Goal: Information Seeking & Learning: Learn about a topic

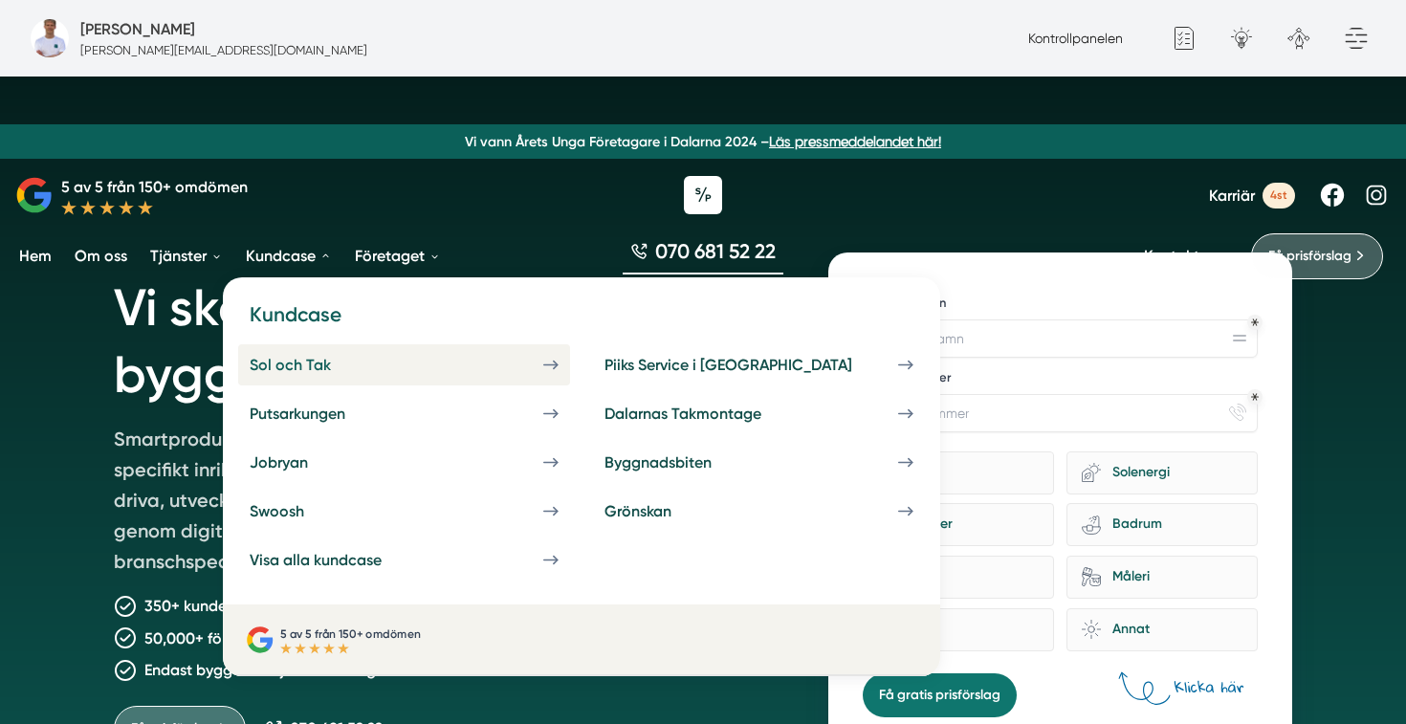
click at [341, 362] on div "Sol och Tak" at bounding box center [313, 365] width 127 height 18
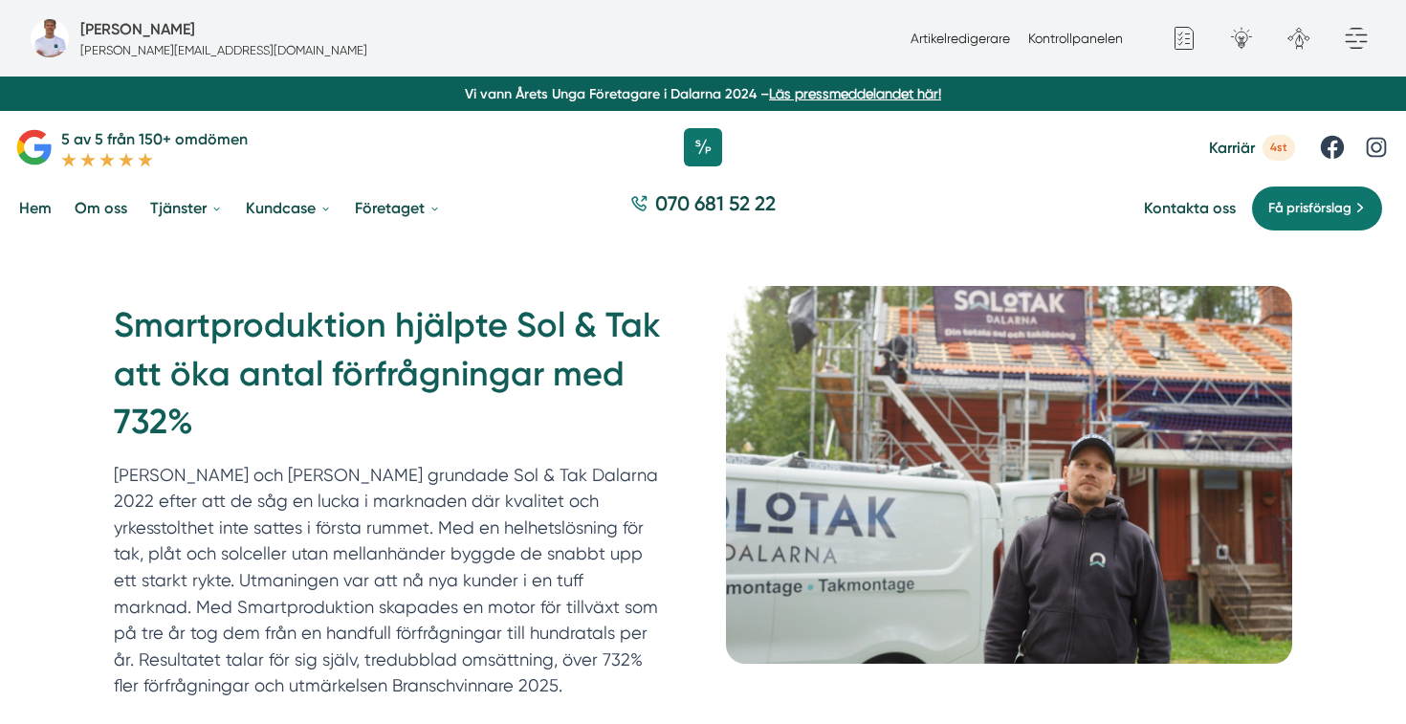
copy h1 "Smartproduktion hjälpte Sol & Tak att öka antal förfrågningar med 732%"
drag, startPoint x: 207, startPoint y: 417, endPoint x: 97, endPoint y: 313, distance: 151.6
click at [97, 313] on div "Smartproduktion hjälpte Sol & Tak att öka antal förfrågningar med 732% Felix oc…" at bounding box center [703, 505] width 1224 height 438
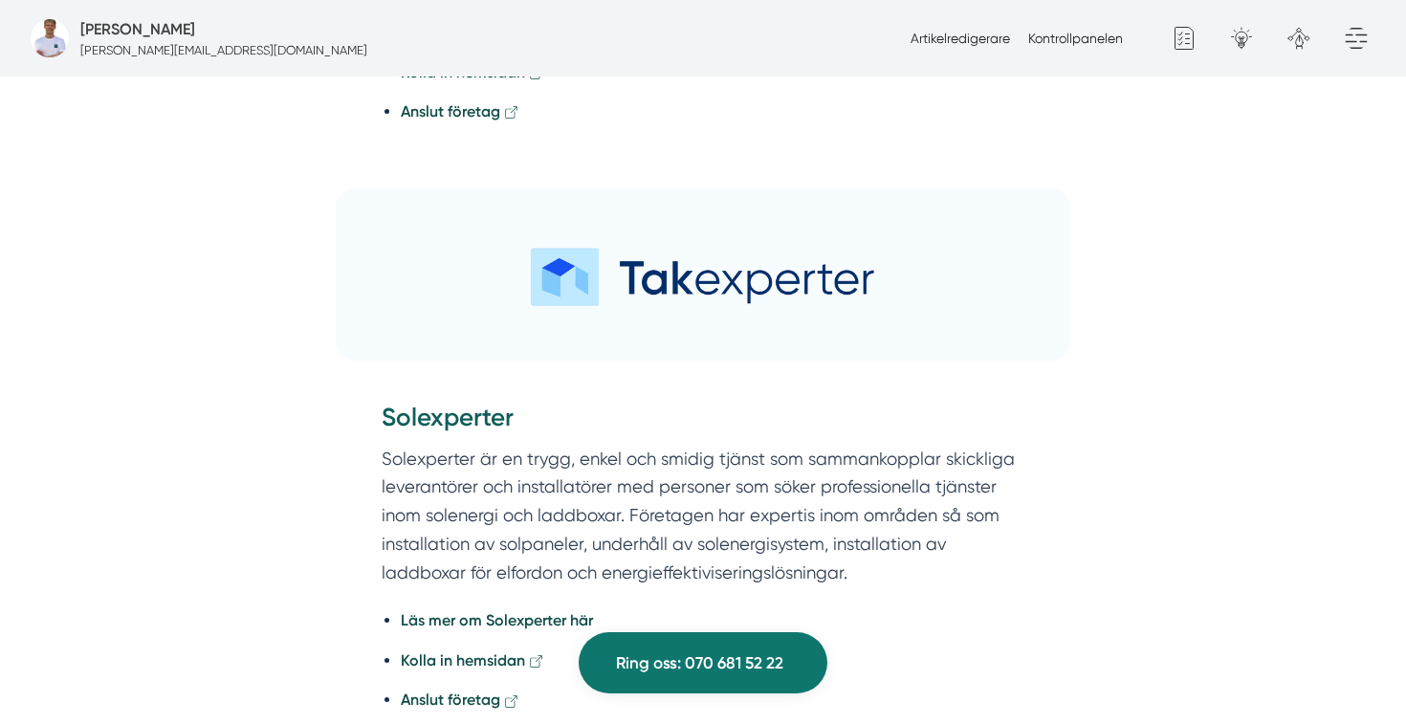
scroll to position [4520, 0]
